Goal: Information Seeking & Learning: Learn about a topic

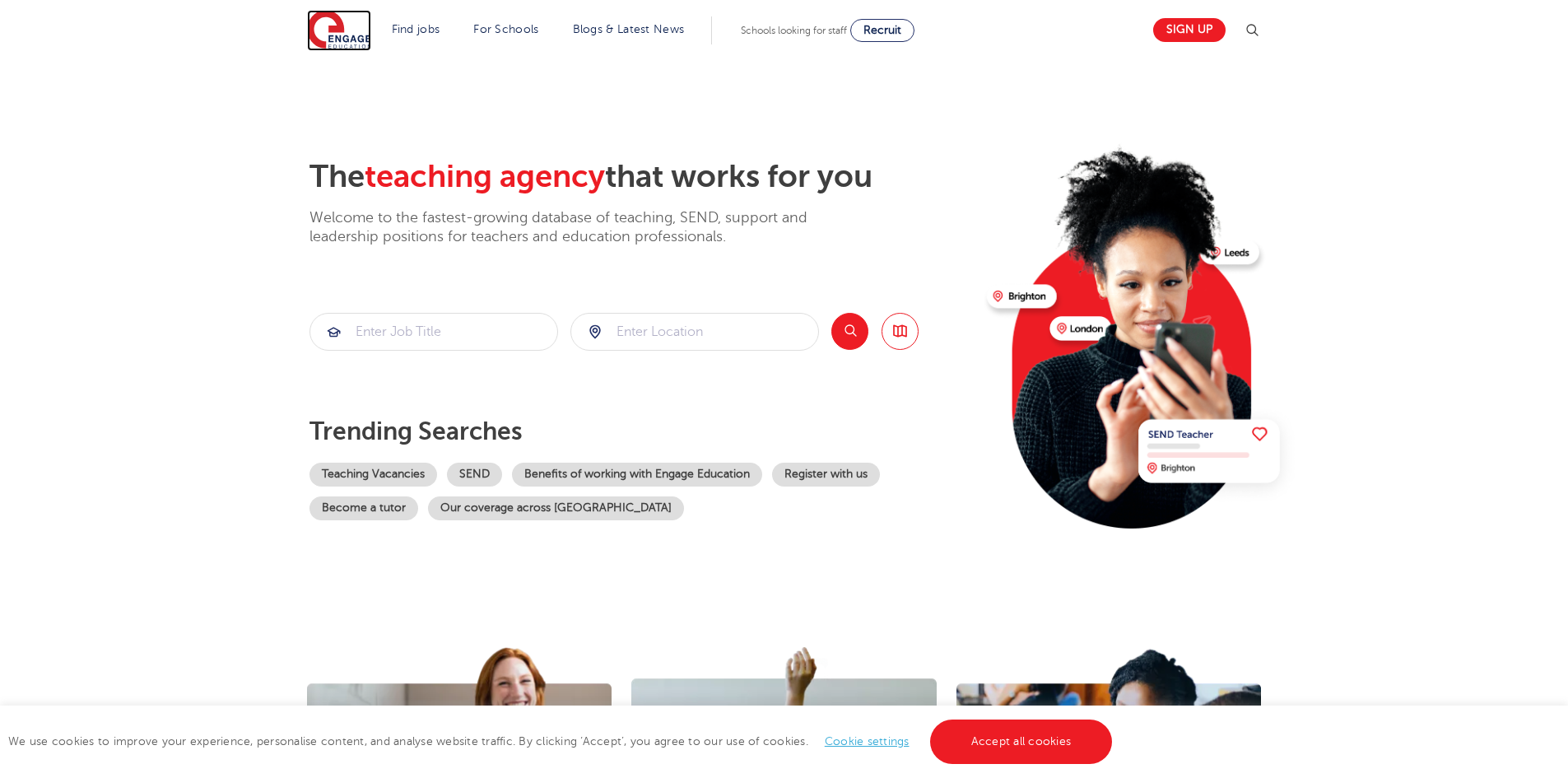
click at [356, 41] on img at bounding box center [339, 31] width 64 height 42
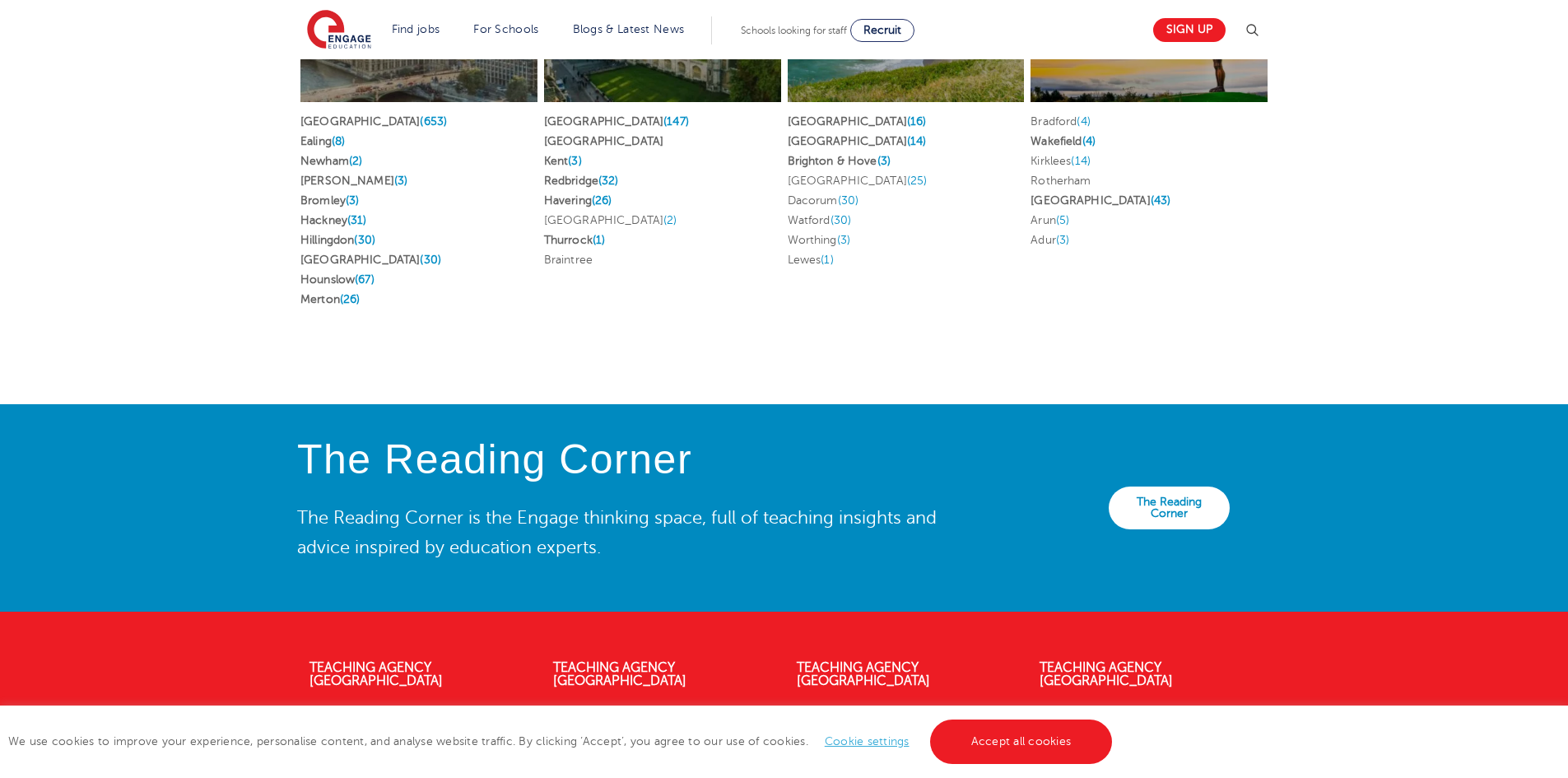
scroll to position [3362, 0]
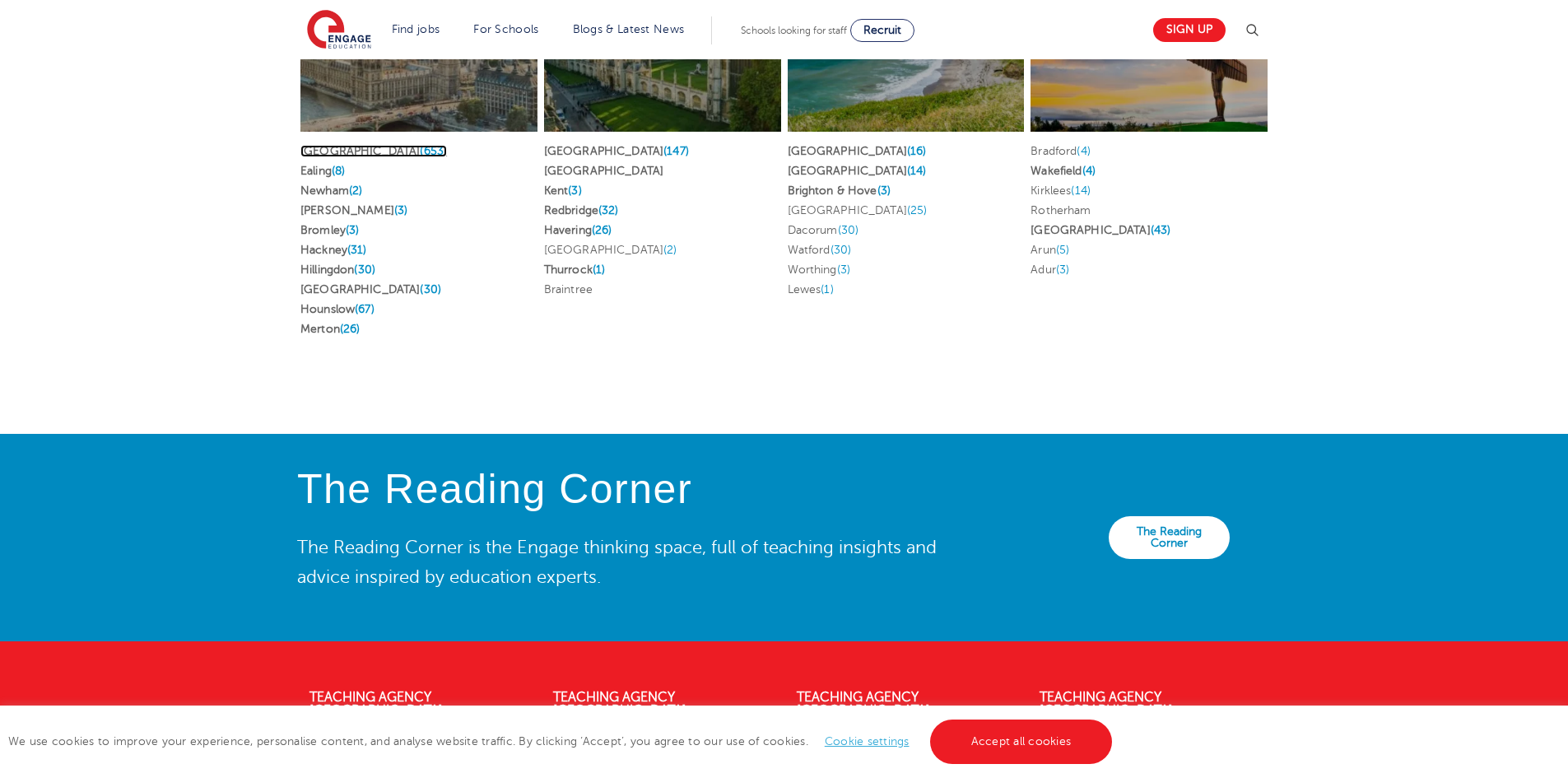
click at [330, 145] on link "[GEOGRAPHIC_DATA] (653)" at bounding box center [374, 151] width 146 height 13
